Goal: Find specific page/section: Find specific page/section

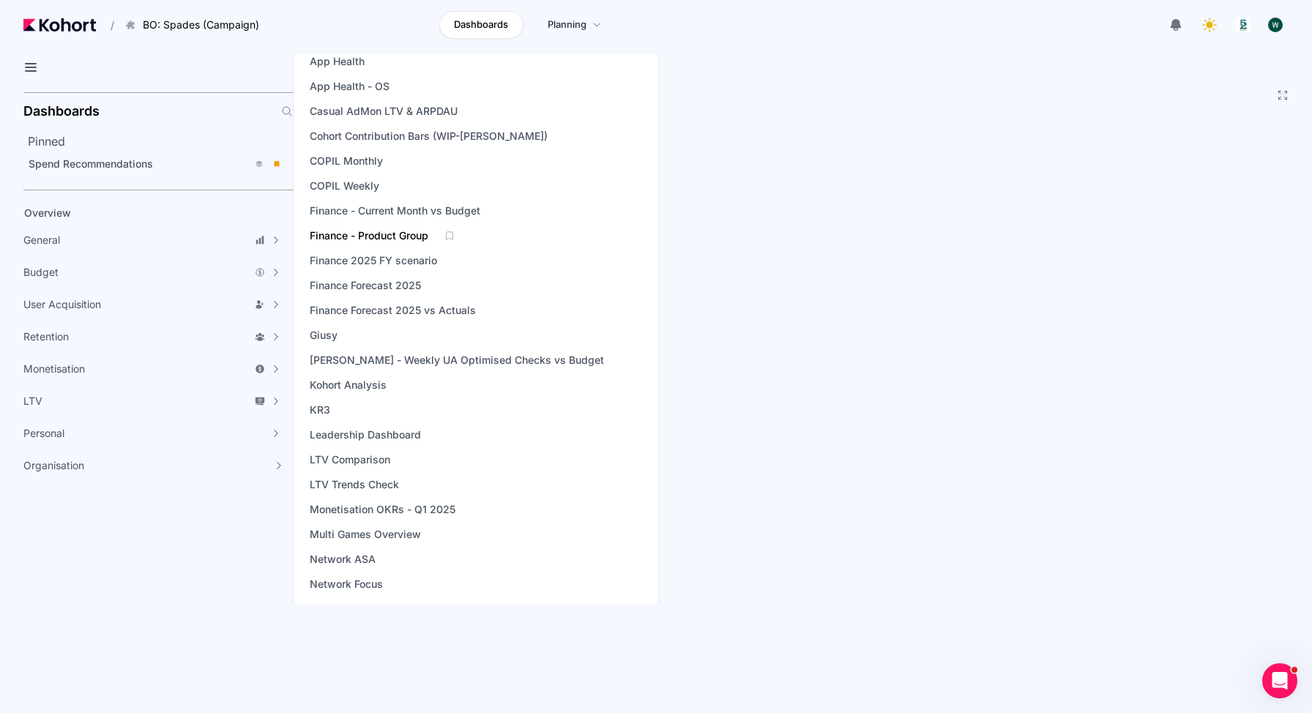
scroll to position [150, 0]
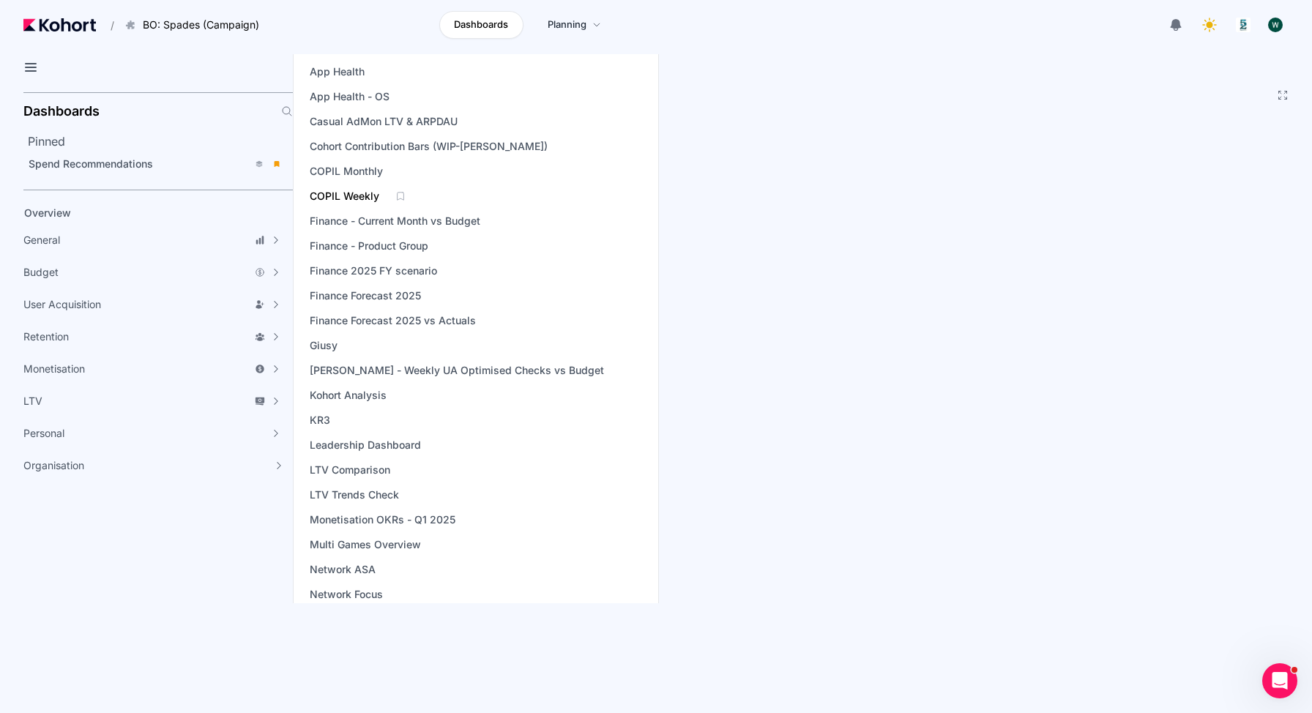
click at [361, 194] on span "COPIL Weekly" at bounding box center [345, 196] width 70 height 15
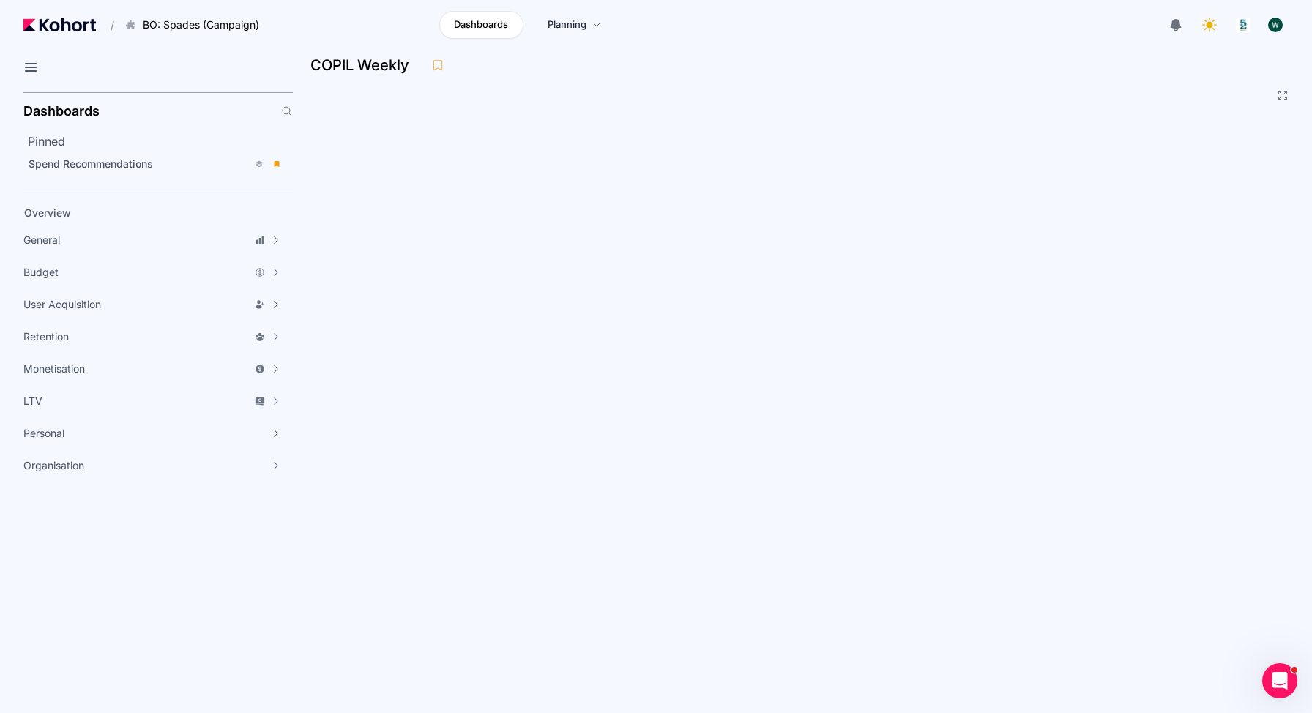
click at [807, 61] on div "COPIL Weekly" at bounding box center [796, 65] width 972 height 22
